Goal: Information Seeking & Learning: Learn about a topic

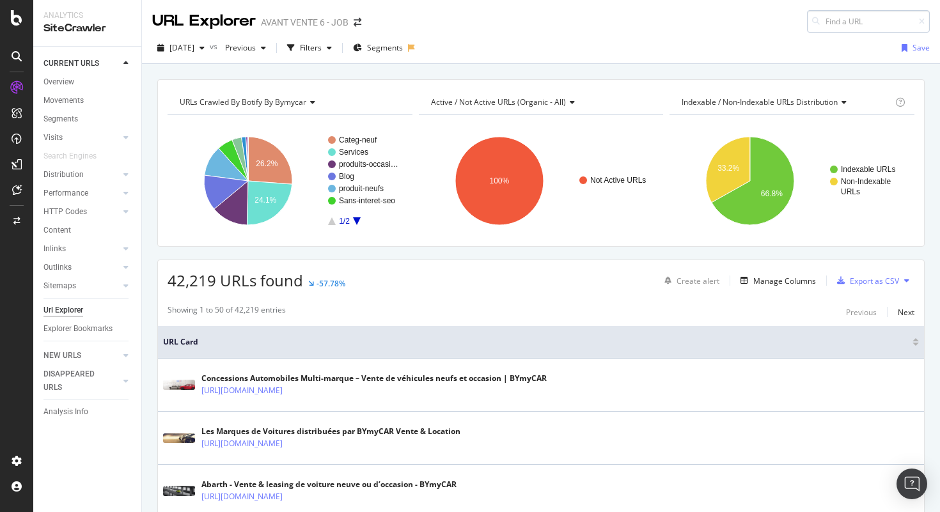
click at [862, 30] on input at bounding box center [868, 21] width 123 height 22
type input "[URL][DOMAIN_NAME]"
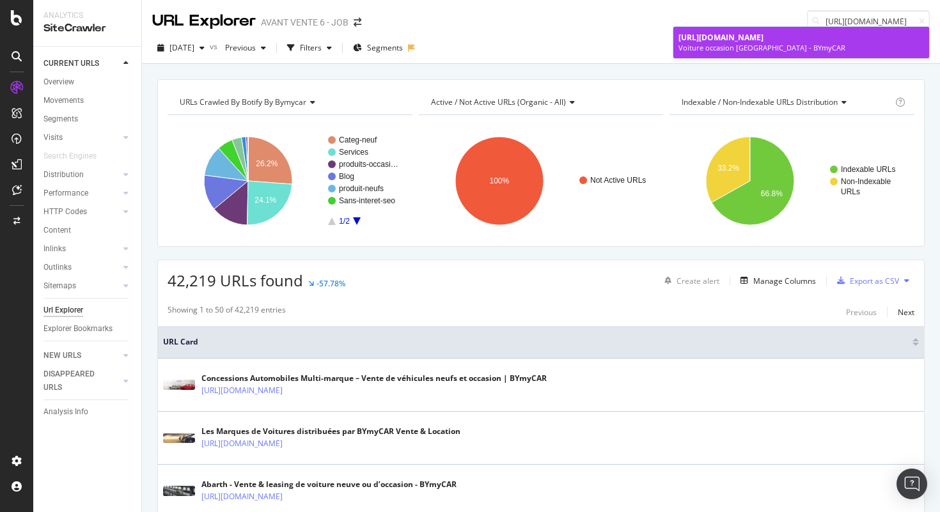
click at [827, 52] on div "Voiture occasion [GEOGRAPHIC_DATA] - BYmyCAR" at bounding box center [800, 48] width 245 height 10
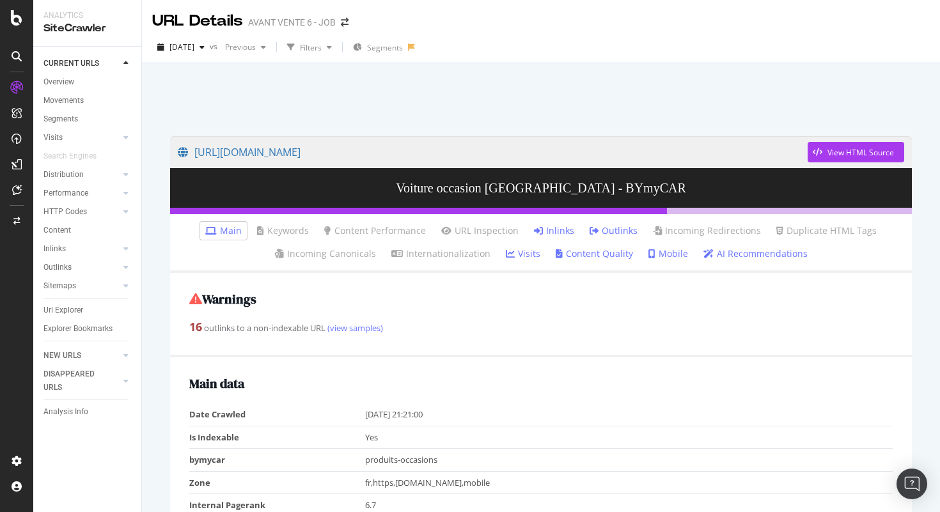
click at [614, 237] on link "Outlinks" at bounding box center [613, 230] width 48 height 13
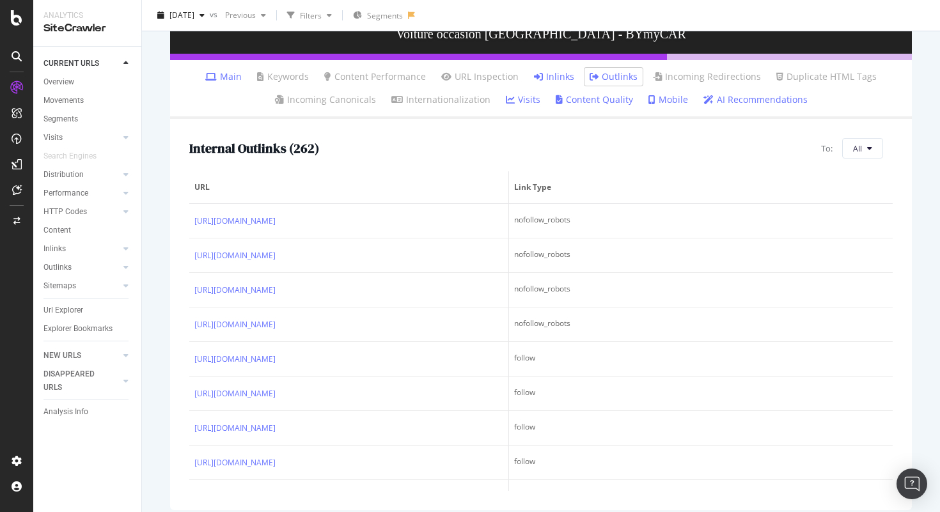
scroll to position [166, 0]
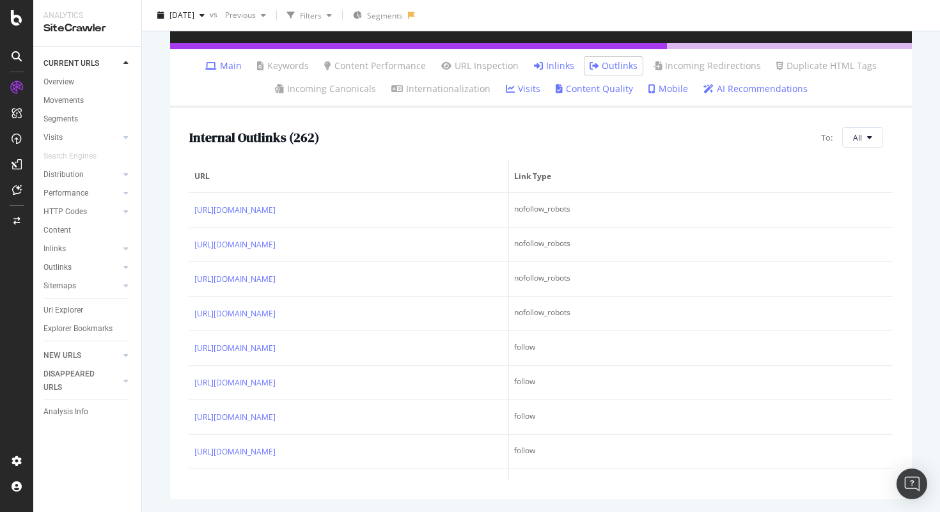
click at [559, 68] on link "Inlinks" at bounding box center [554, 65] width 40 height 13
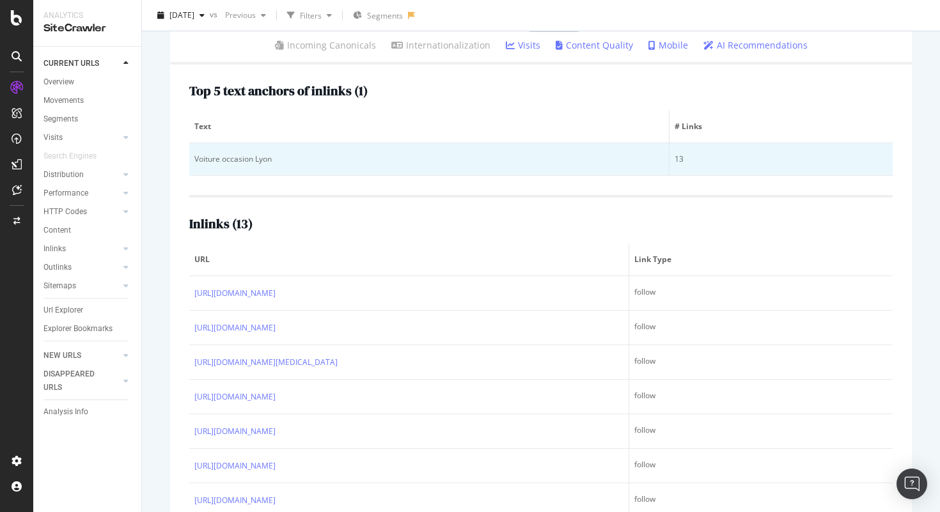
scroll to position [212, 0]
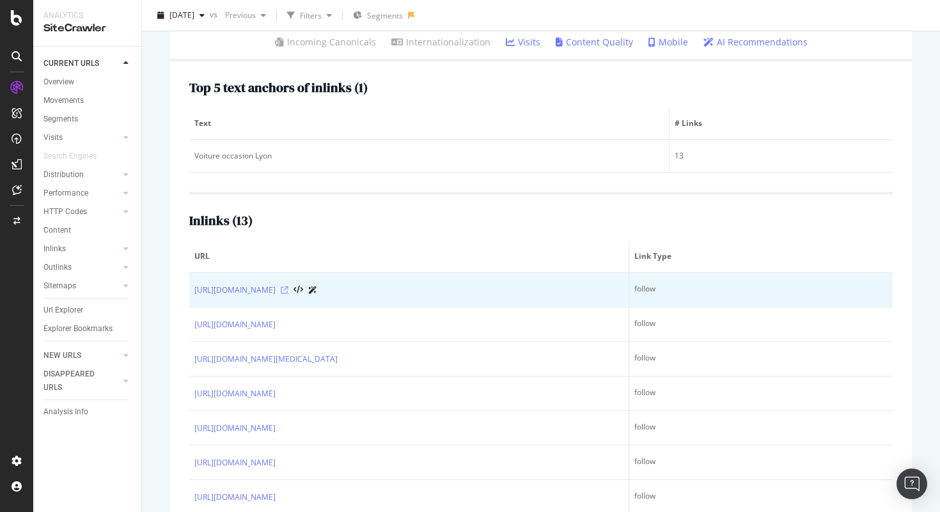
click at [288, 290] on icon at bounding box center [285, 290] width 8 height 8
